Goal: Navigation & Orientation: Find specific page/section

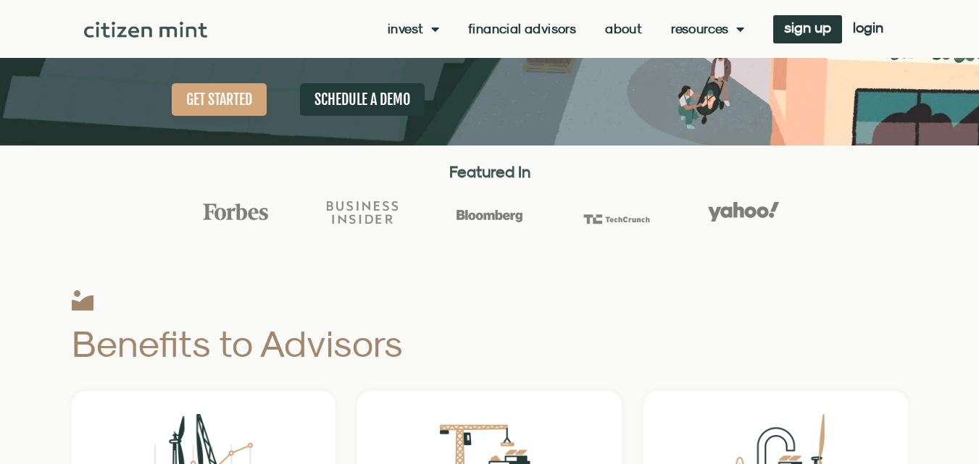
scroll to position [362, 0]
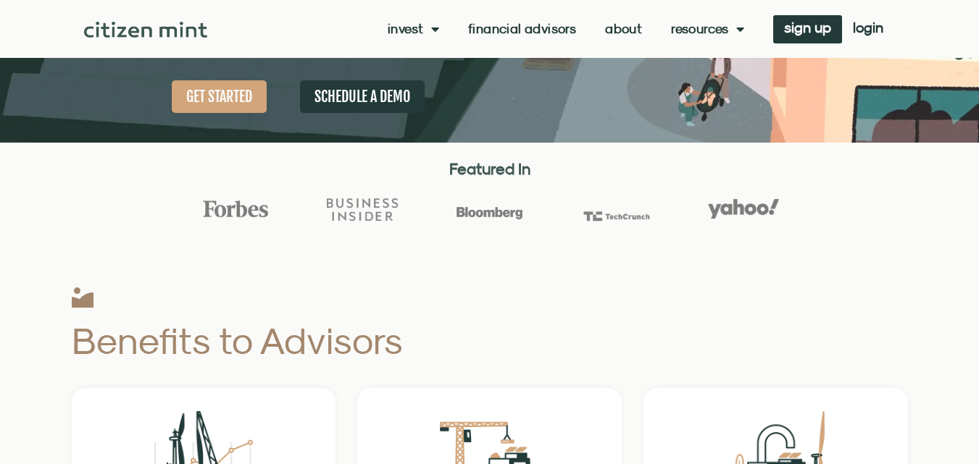
click at [618, 29] on link "About" at bounding box center [623, 29] width 37 height 14
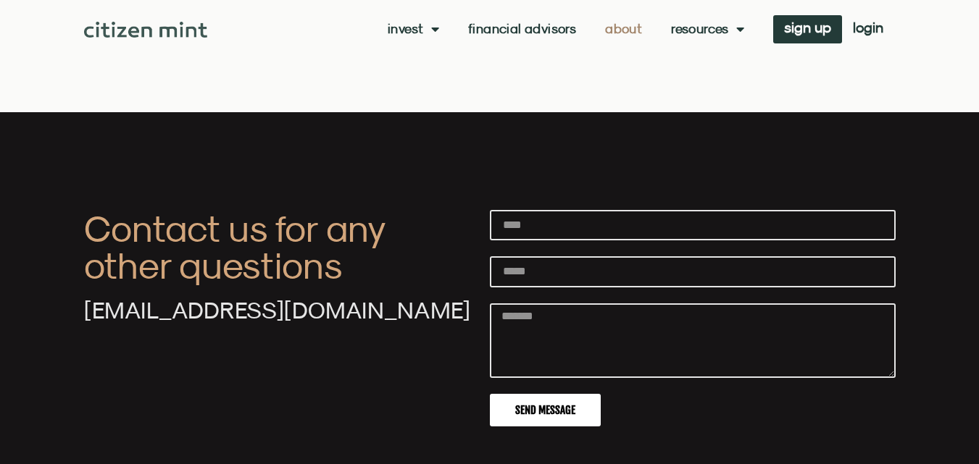
scroll to position [5288, 0]
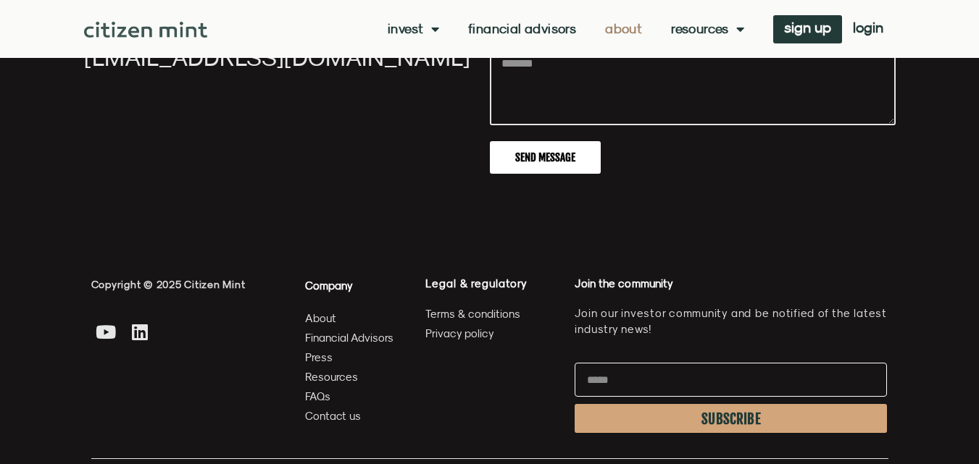
click at [153, 31] on img at bounding box center [146, 30] width 124 height 16
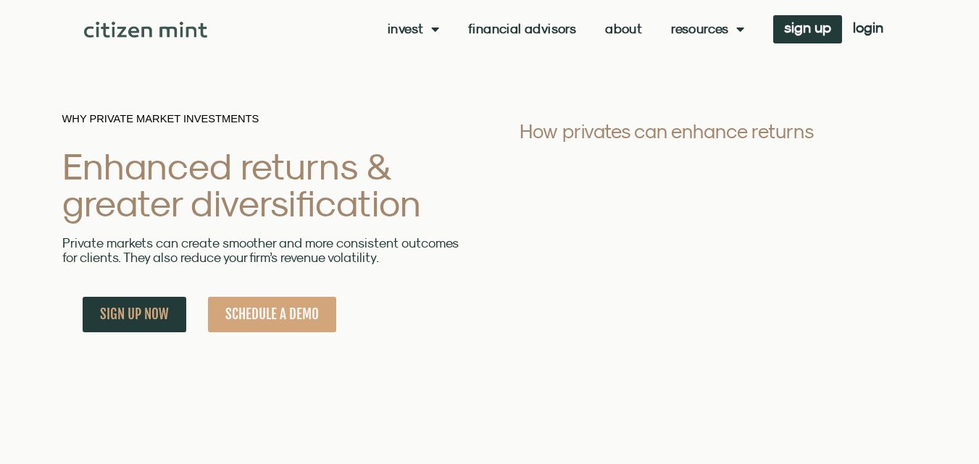
scroll to position [4022, 0]
